Goal: Information Seeking & Learning: Learn about a topic

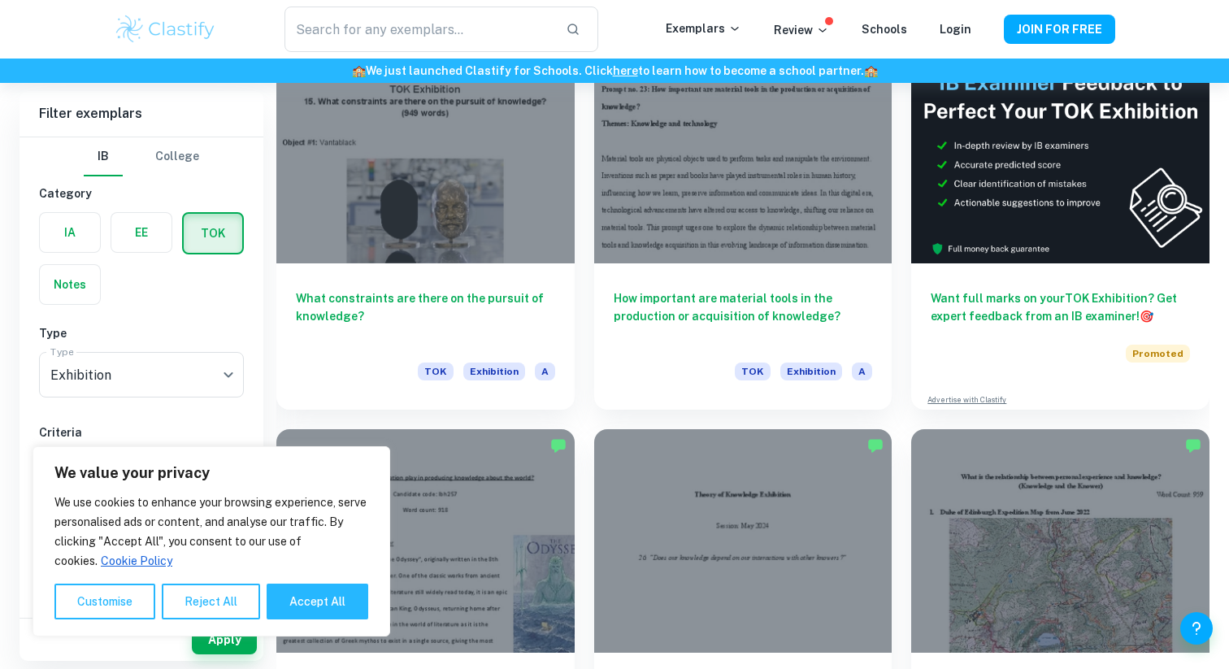
scroll to position [496, 0]
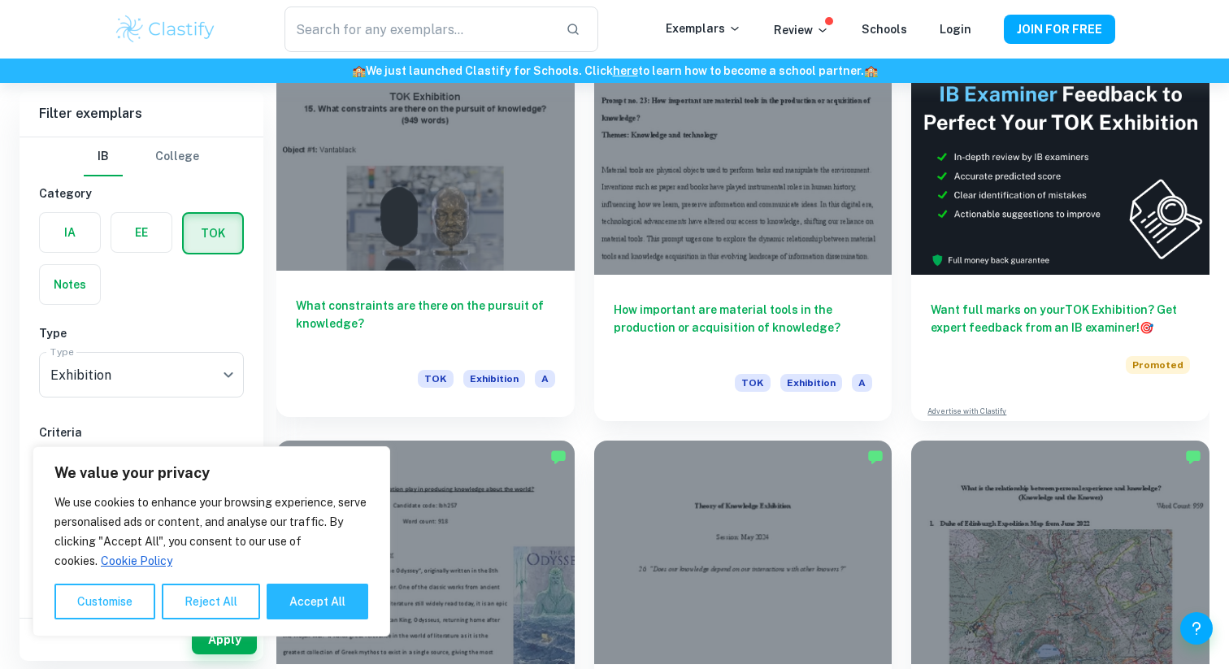
click at [449, 309] on h6 "What constraints are there on the pursuit of knowledge?" at bounding box center [425, 324] width 259 height 54
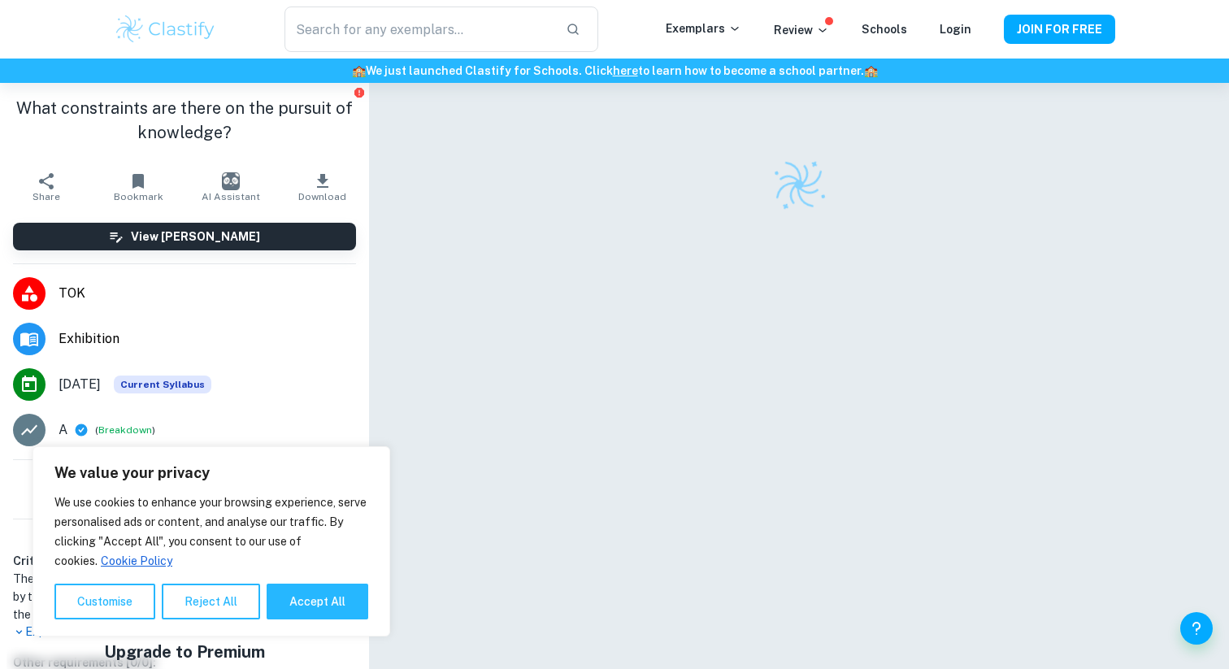
click at [323, 582] on div "We use cookies to enhance your browsing experience, serve personalised ads or c…" at bounding box center [211, 555] width 314 height 127
click at [323, 583] on button "Accept All" at bounding box center [318, 601] width 102 height 36
checkbox input "true"
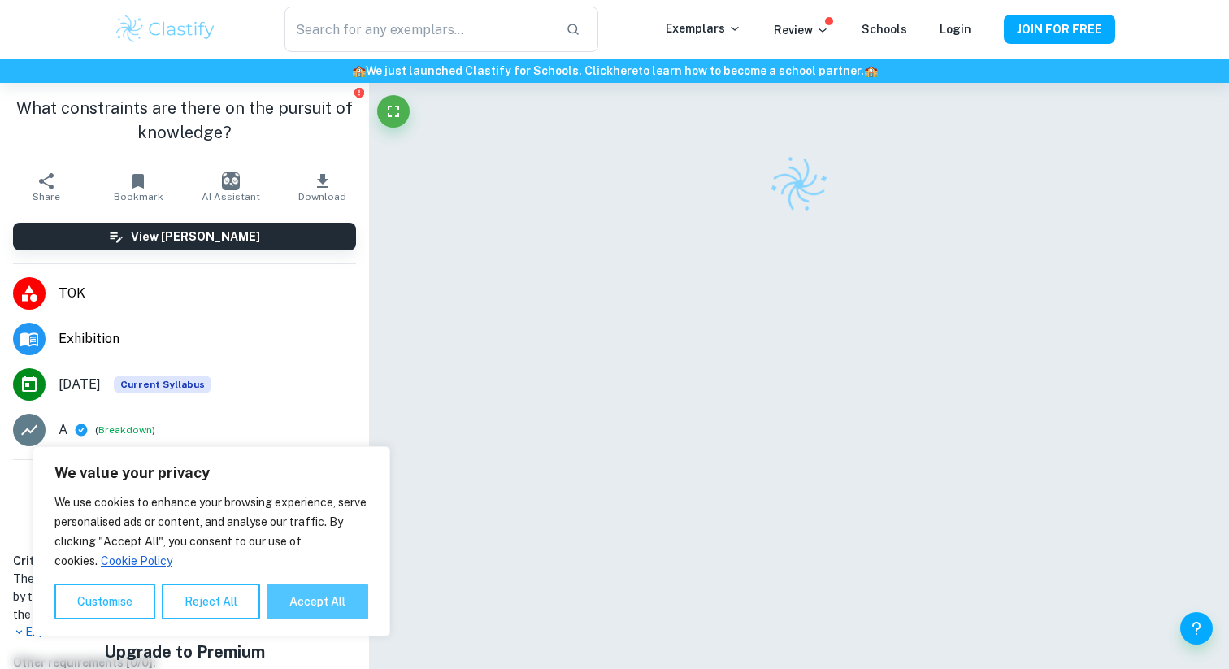
checkbox input "true"
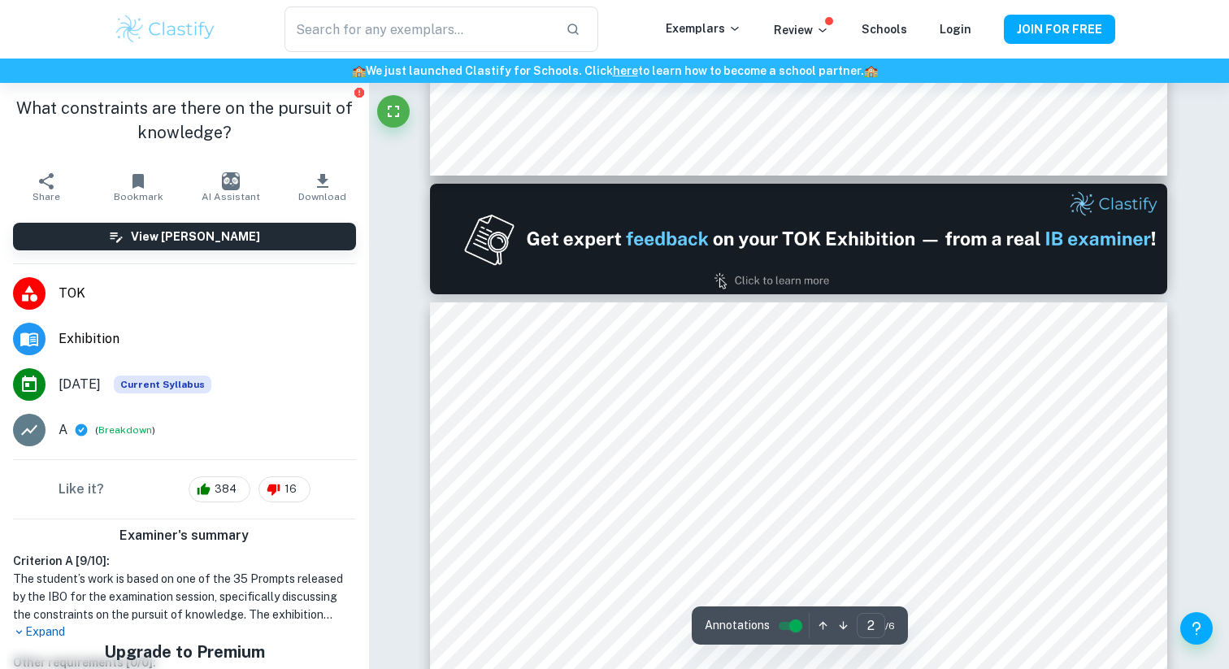
scroll to position [985, 0]
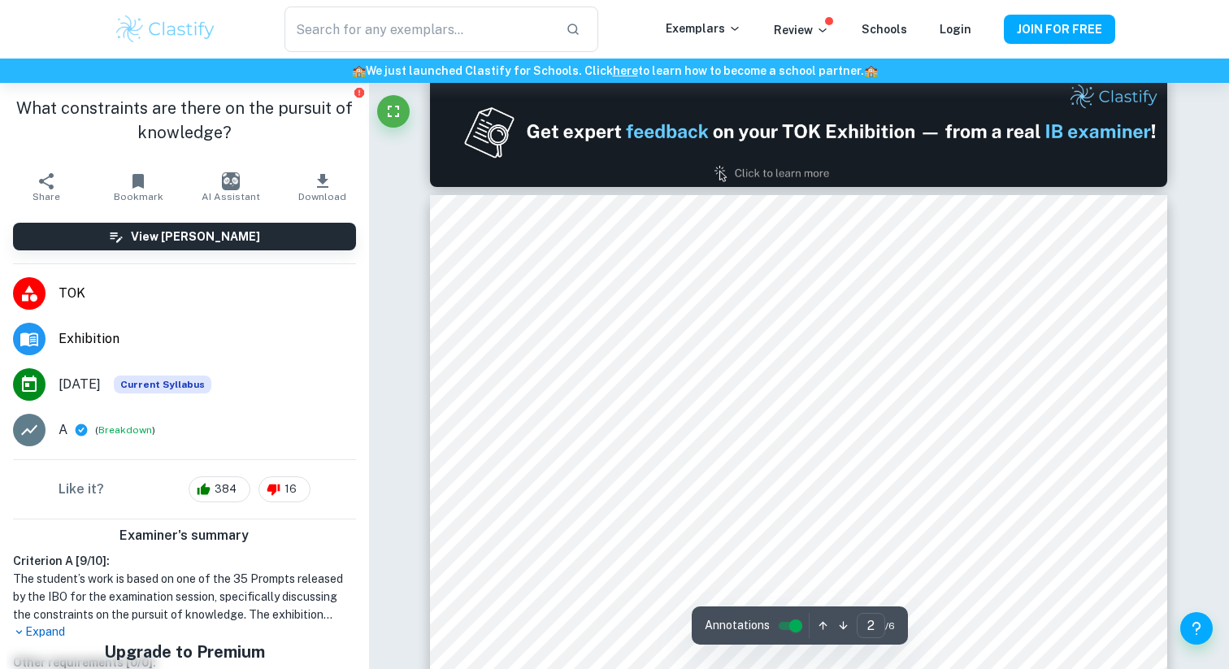
type input "1"
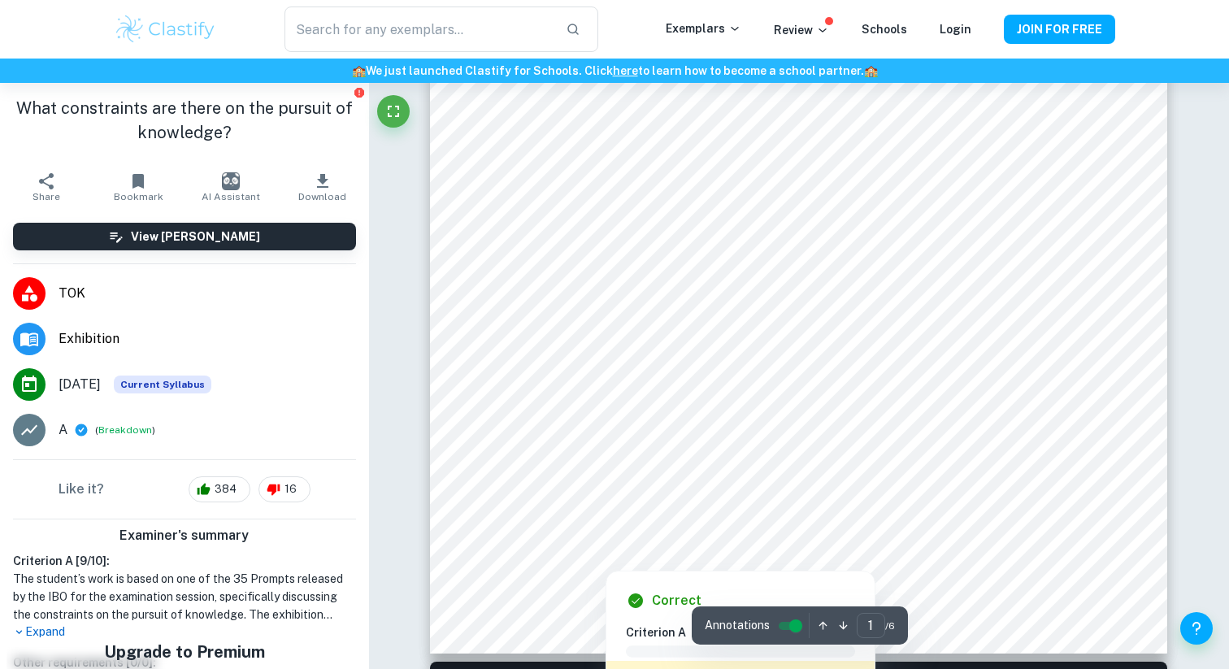
scroll to position [414, 0]
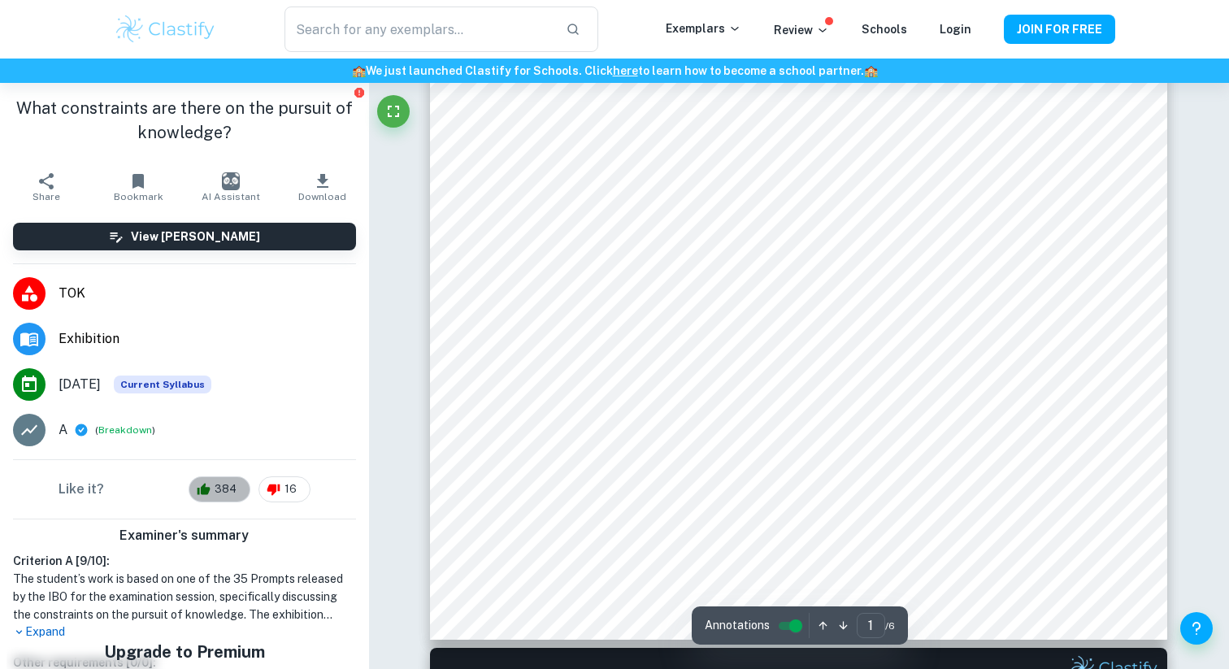
click at [197, 492] on div "384" at bounding box center [220, 489] width 62 height 26
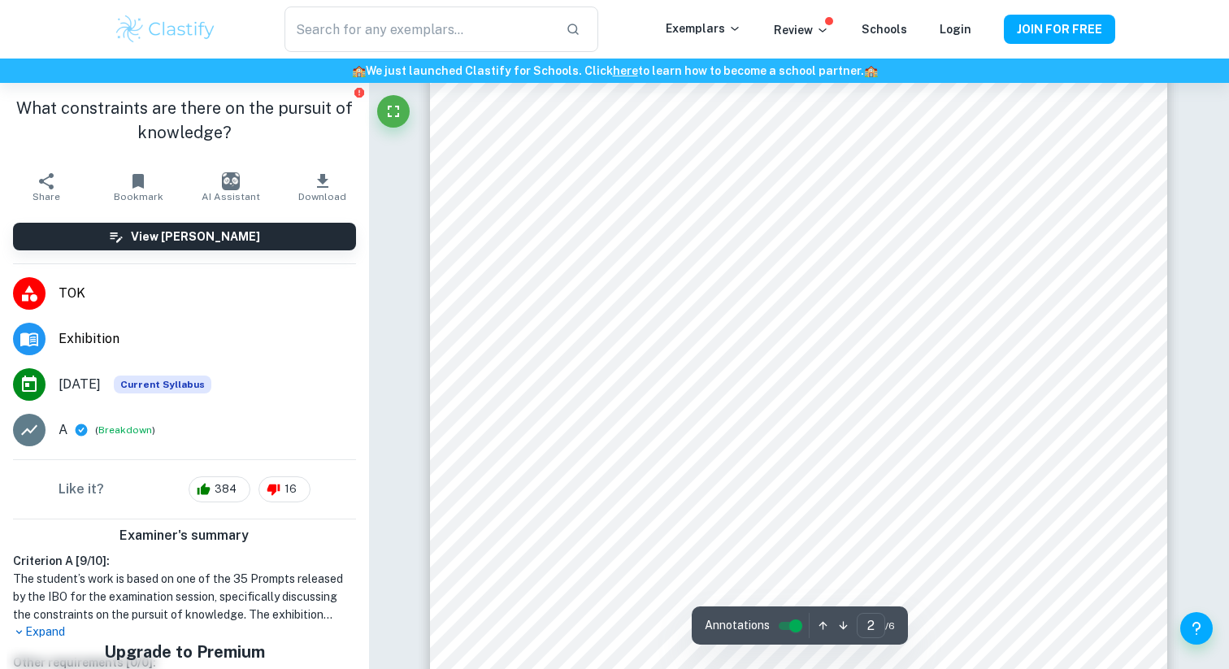
scroll to position [1120, 0]
type input "1"
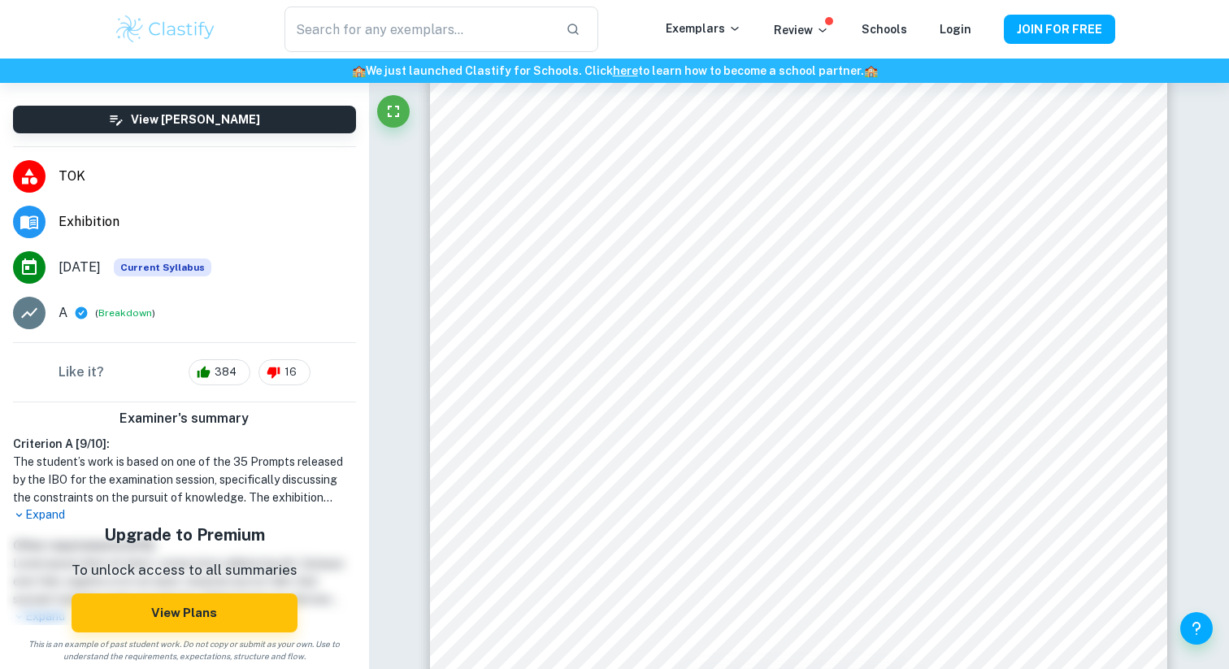
scroll to position [21, 0]
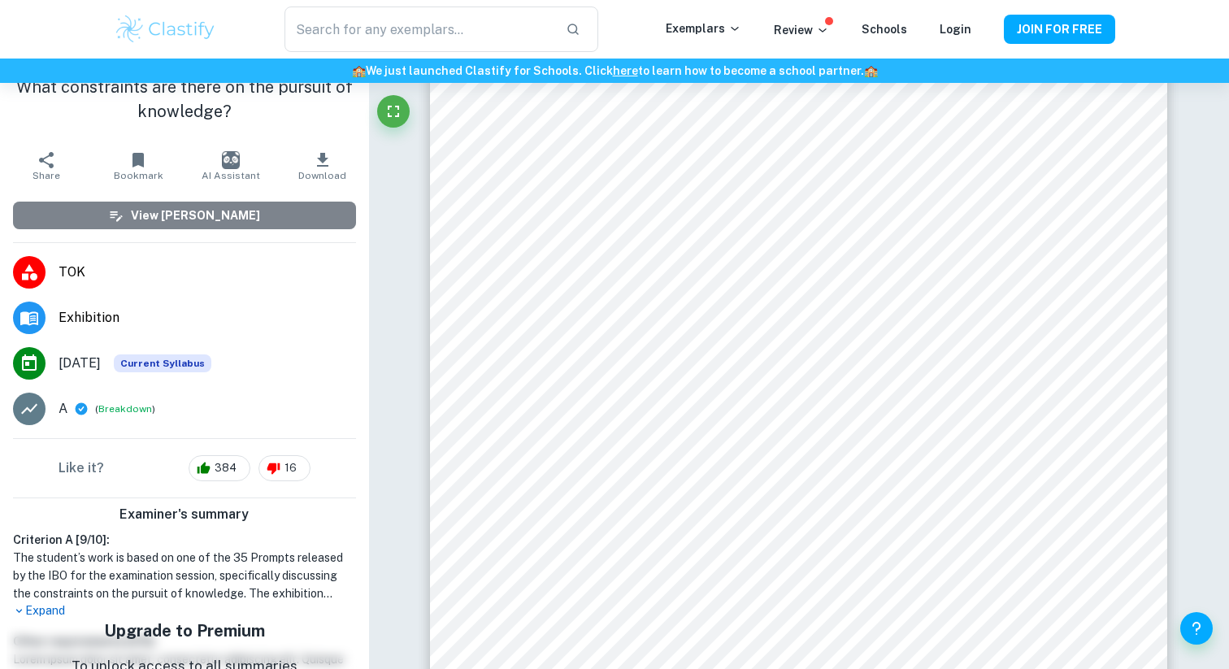
click at [260, 210] on button "View [PERSON_NAME]" at bounding box center [184, 216] width 343 height 28
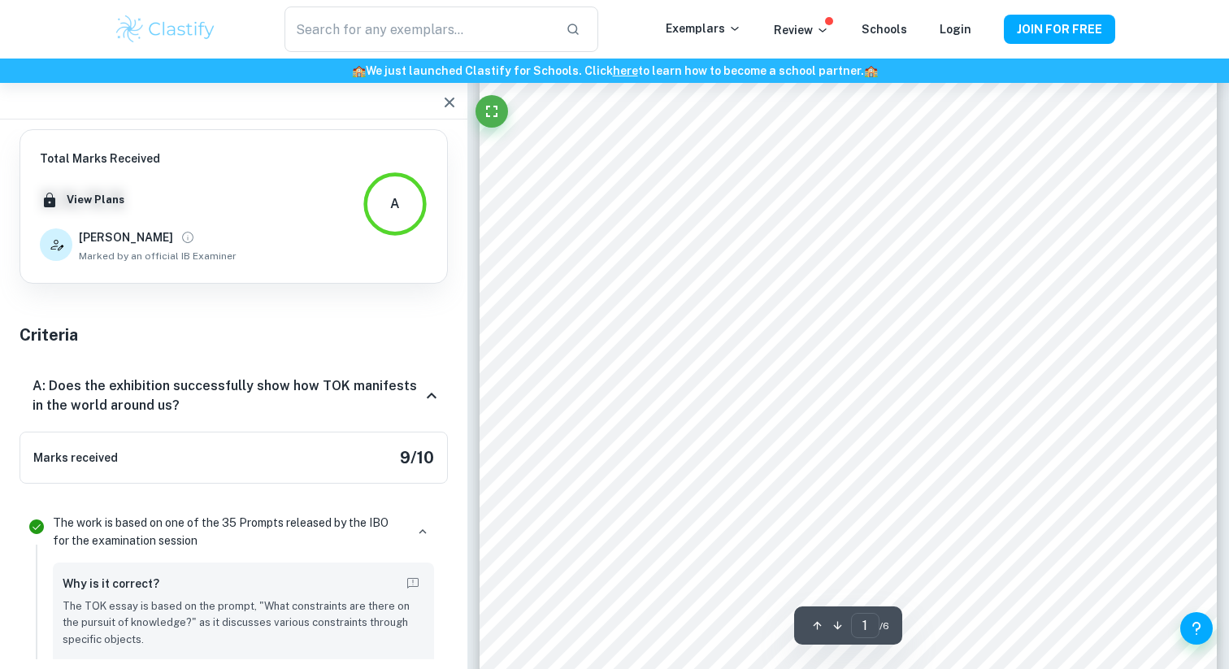
click at [445, 104] on icon "button" at bounding box center [450, 103] width 20 height 20
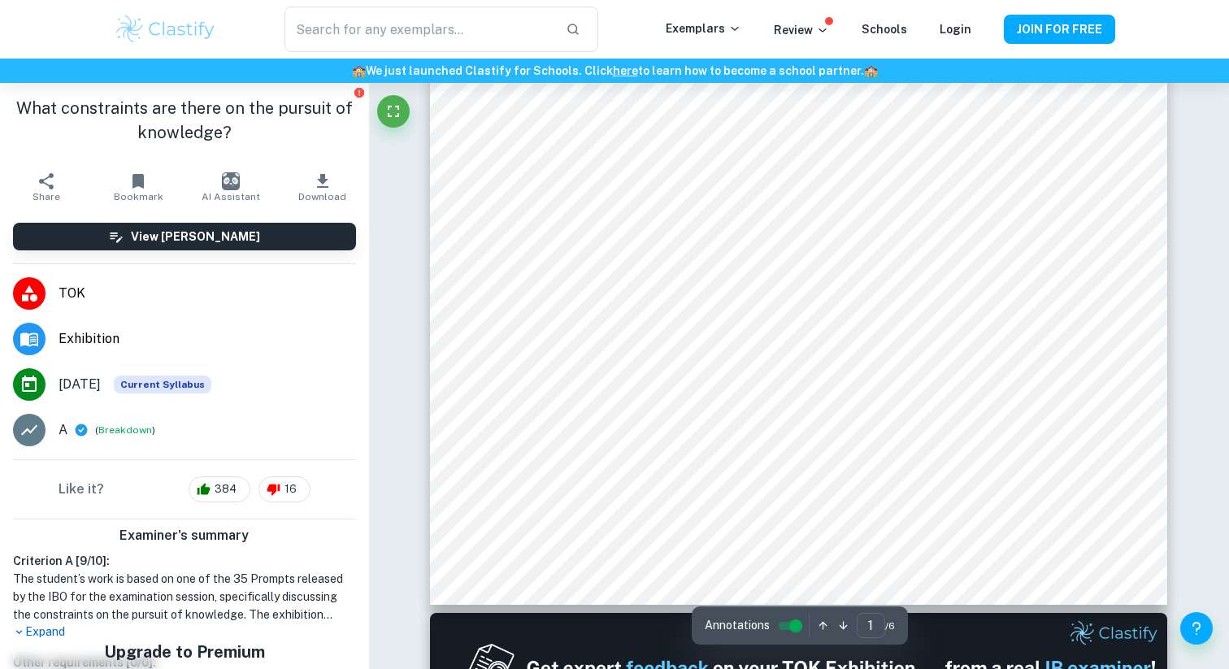
scroll to position [455, 0]
